Goal: Transaction & Acquisition: Purchase product/service

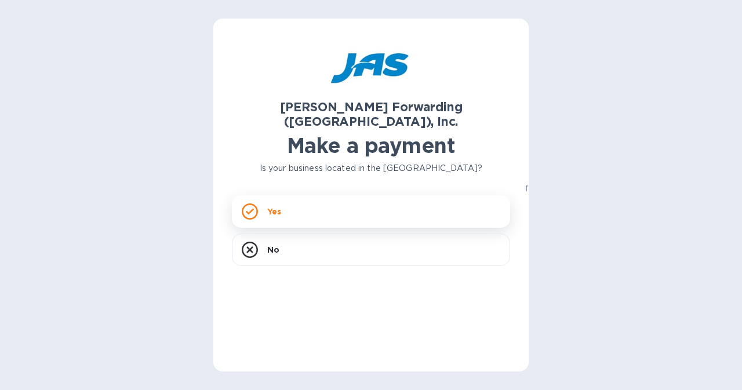
click at [330, 202] on div "Yes" at bounding box center [371, 211] width 278 height 32
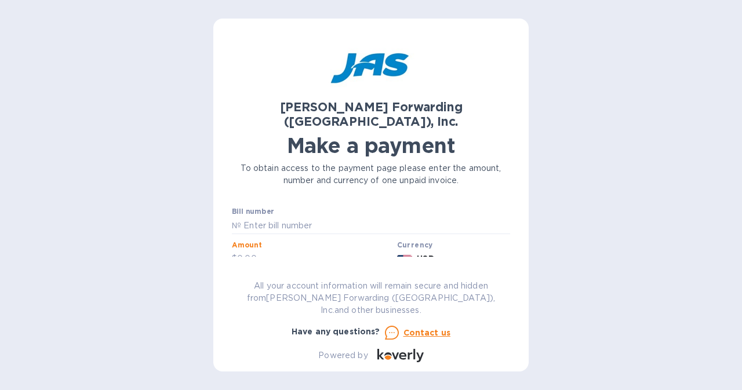
click at [316, 250] on input "text" at bounding box center [314, 258] width 155 height 17
click at [320, 217] on input "text" at bounding box center [375, 225] width 269 height 17
type input "l"
type input "LAX503318771"
type input "1"
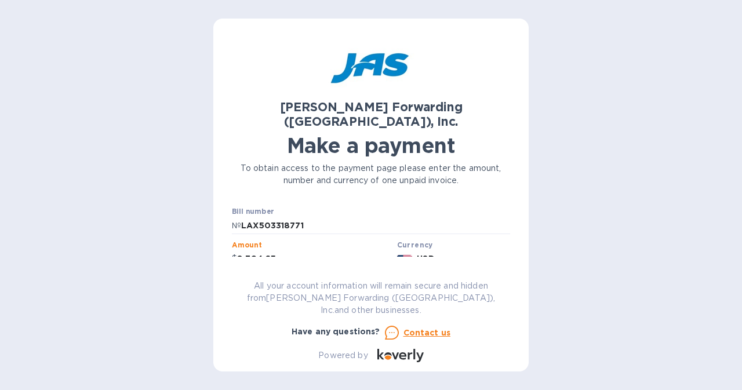
type input "8,794.65"
click at [337, 271] on div "[PERSON_NAME] Forwarding ([GEOGRAPHIC_DATA]), Inc. Make a payment To obtain acc…" at bounding box center [371, 199] width 278 height 325
click at [263, 275] on label "Business name" at bounding box center [258, 278] width 53 height 7
click at [248, 273] on div "[PERSON_NAME] Forwarding ([GEOGRAPHIC_DATA]), Inc. Make a payment To obtain acc…" at bounding box center [371, 199] width 278 height 325
click at [238, 285] on div "[PERSON_NAME] Forwarding ([GEOGRAPHIC_DATA]), Inc. Make a payment To obtain acc…" at bounding box center [371, 199] width 278 height 325
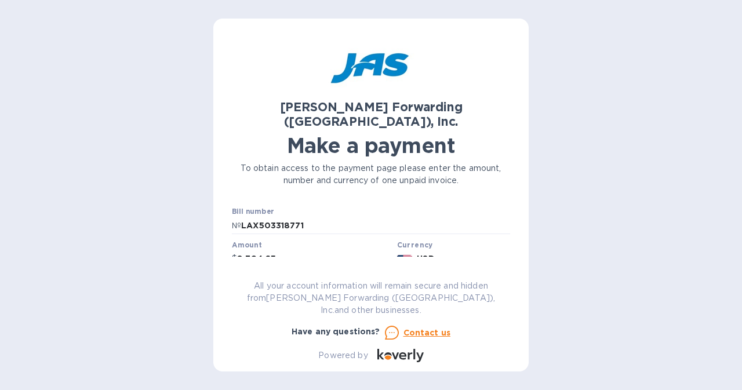
click at [248, 275] on label "Business name" at bounding box center [258, 278] width 53 height 7
click at [338, 275] on div "Business name" at bounding box center [371, 288] width 278 height 27
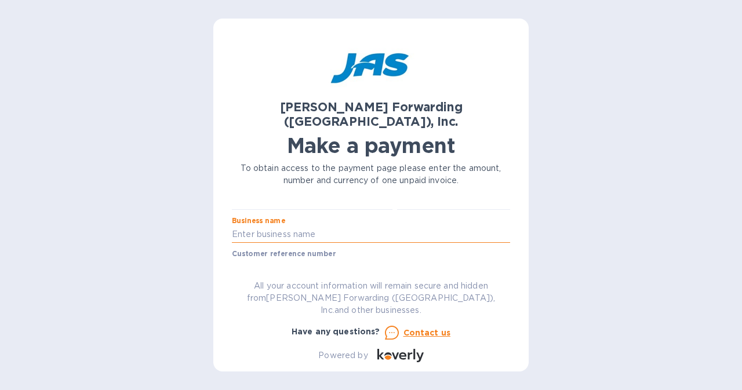
click at [326, 226] on input "text" at bounding box center [371, 234] width 278 height 17
type input "SOAPTRONIC LLC"
click at [324, 259] on input "text" at bounding box center [371, 267] width 278 height 17
type input "SOAPTRLFC1"
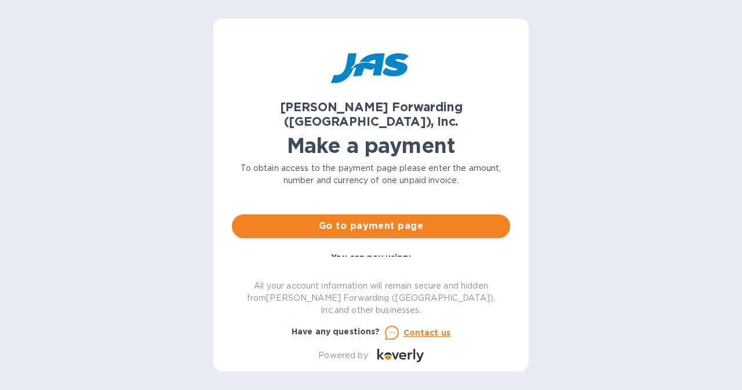
scroll to position [116, 0]
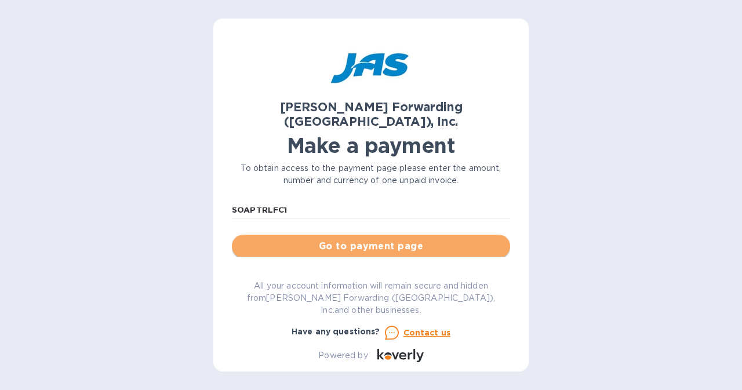
click at [416, 239] on span "Go to payment page" at bounding box center [371, 246] width 260 height 14
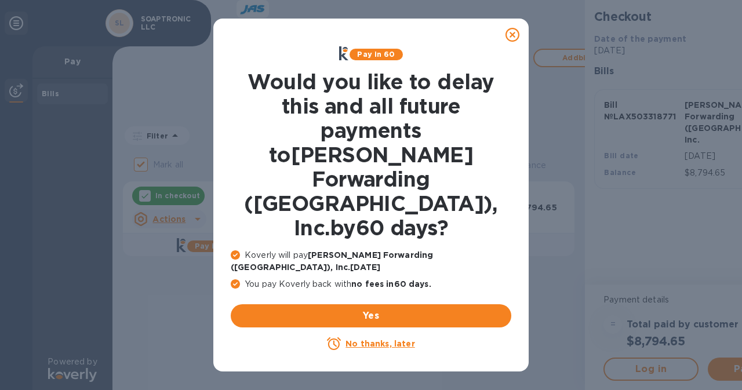
click at [397, 339] on u "No thanks, later" at bounding box center [379, 343] width 69 height 9
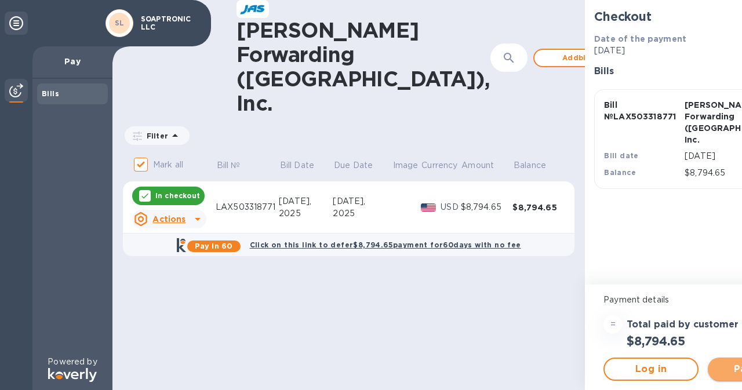
click at [717, 364] on span "Pay now" at bounding box center [755, 369] width 76 height 14
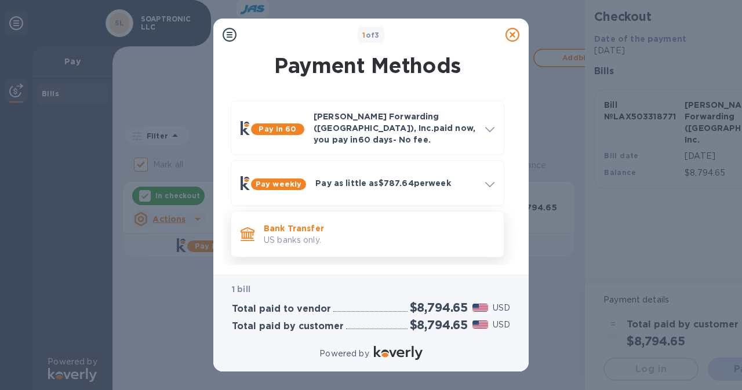
click at [428, 225] on p "Bank Transfer" at bounding box center [379, 229] width 231 height 12
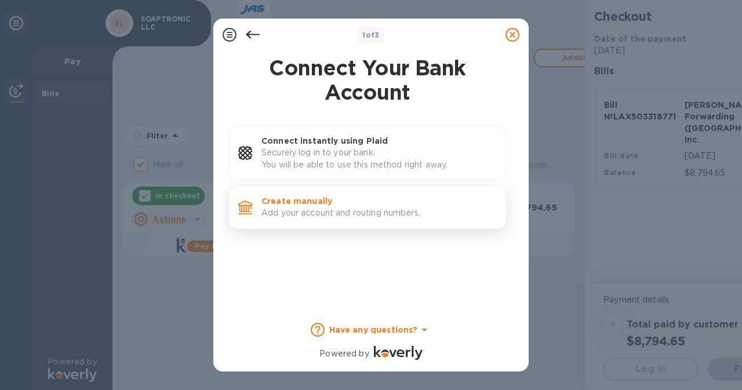
click at [423, 203] on p "Create manually" at bounding box center [378, 201] width 235 height 12
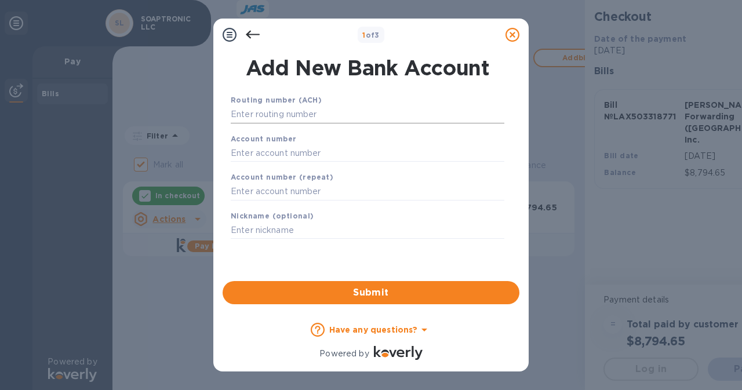
click at [375, 115] on input "text" at bounding box center [367, 114] width 273 height 17
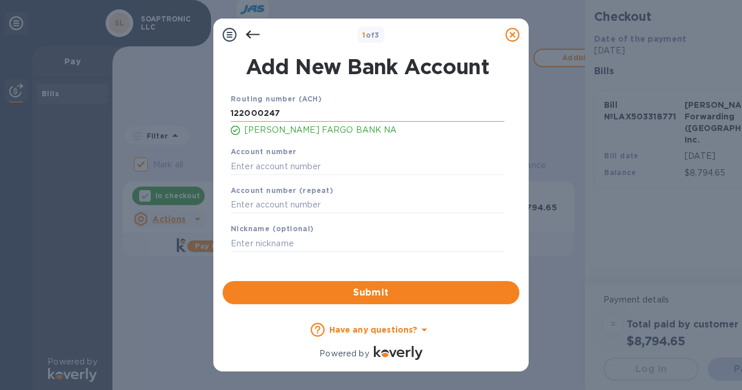
type input "122000247"
type input "2503788818"
type input "s"
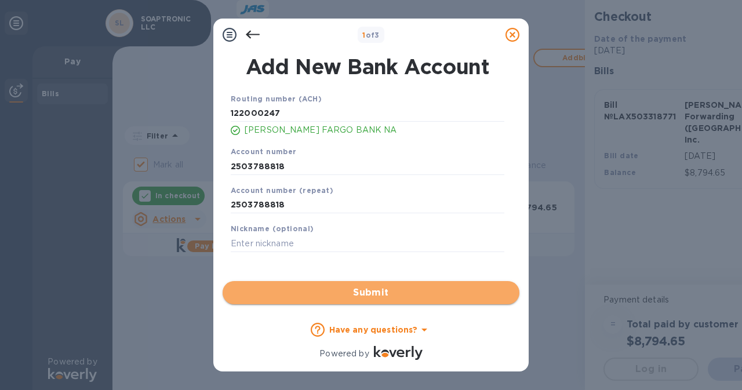
click at [393, 298] on span "Submit" at bounding box center [371, 293] width 278 height 14
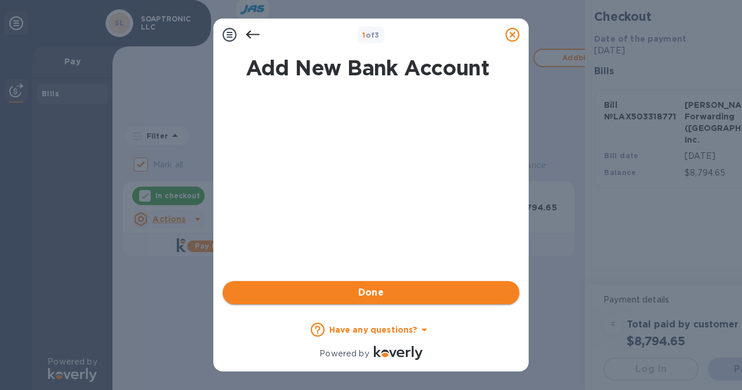
click at [393, 298] on span "Done" at bounding box center [371, 293] width 278 height 14
